Goal: Information Seeking & Learning: Learn about a topic

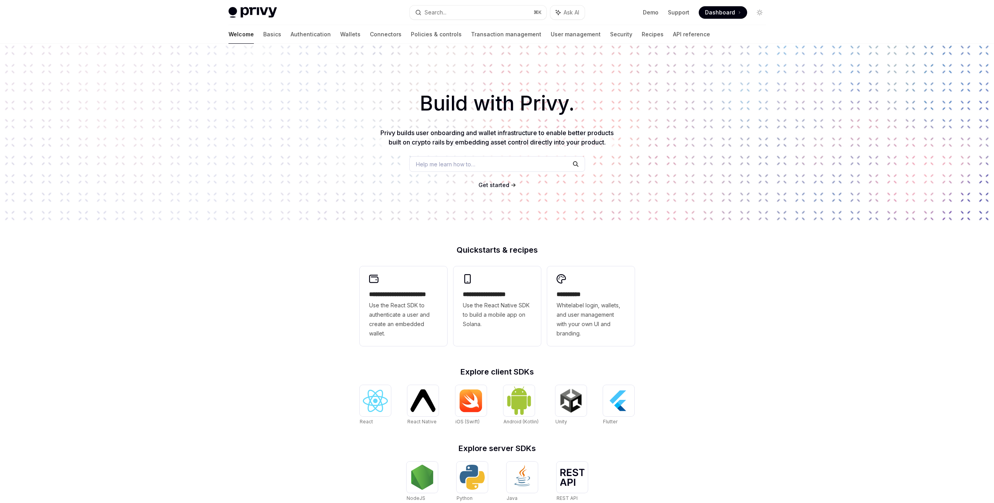
drag, startPoint x: 886, startPoint y: 105, endPoint x: 891, endPoint y: 106, distance: 5.7
type textarea "*"
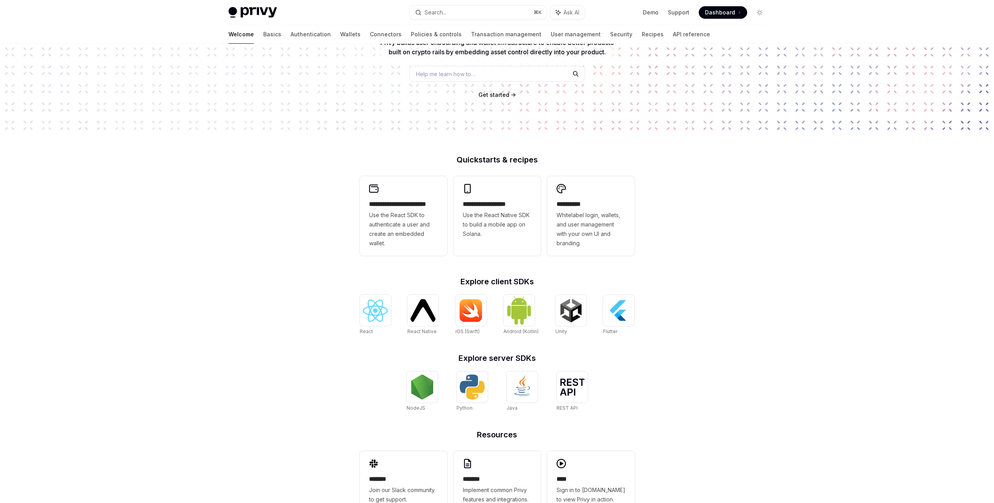
scroll to position [118, 0]
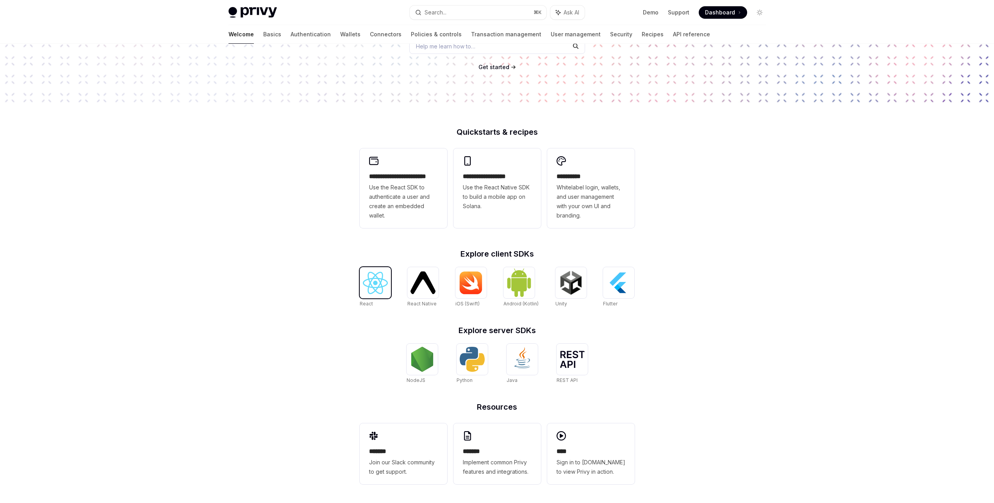
click at [376, 279] on img at bounding box center [375, 283] width 25 height 22
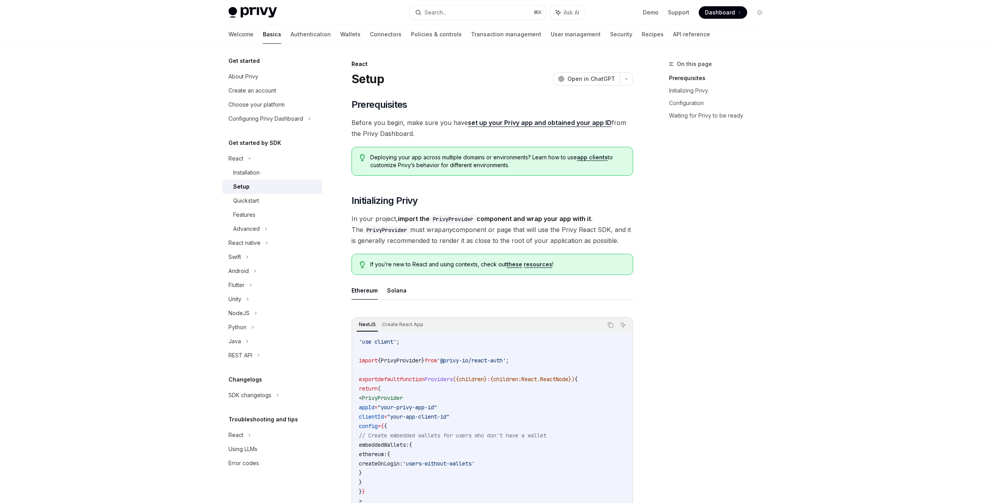
click at [724, 252] on div "On this page Prerequisites Initializing Privy Configuration Waiting for Privy t…" at bounding box center [713, 281] width 119 height 444
